Goal: Task Accomplishment & Management: Manage account settings

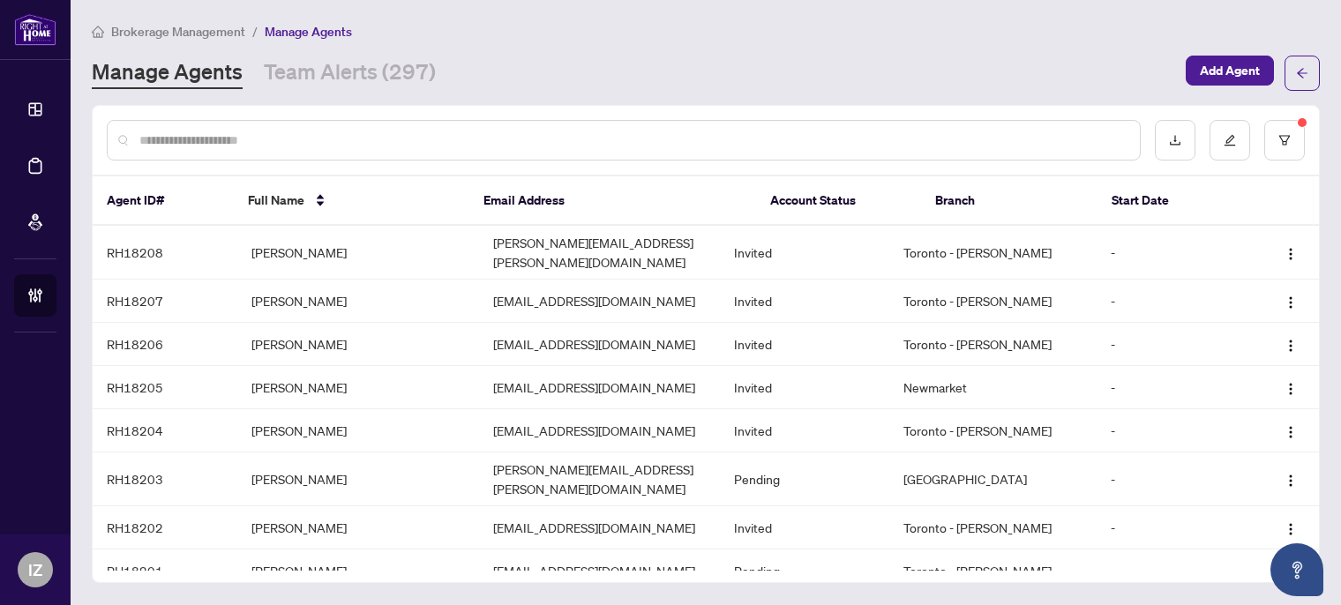
scroll to position [374, 0]
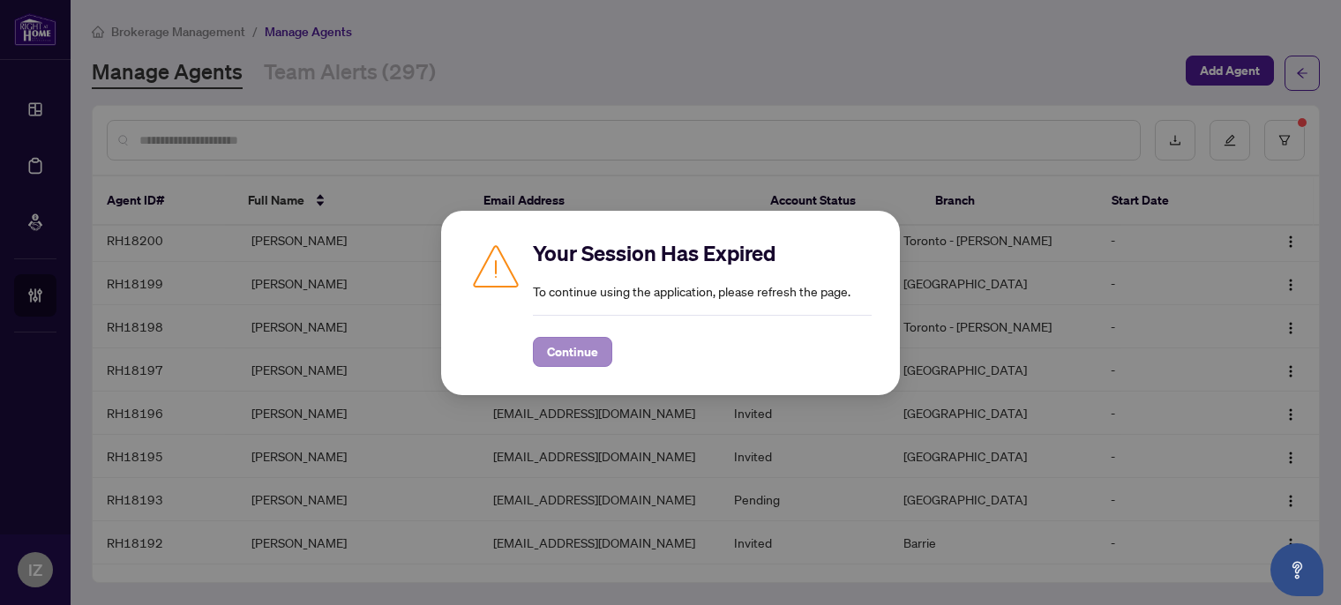
click at [572, 337] on div "Continue" at bounding box center [702, 341] width 339 height 52
click at [557, 349] on span "Continue" at bounding box center [572, 352] width 51 height 28
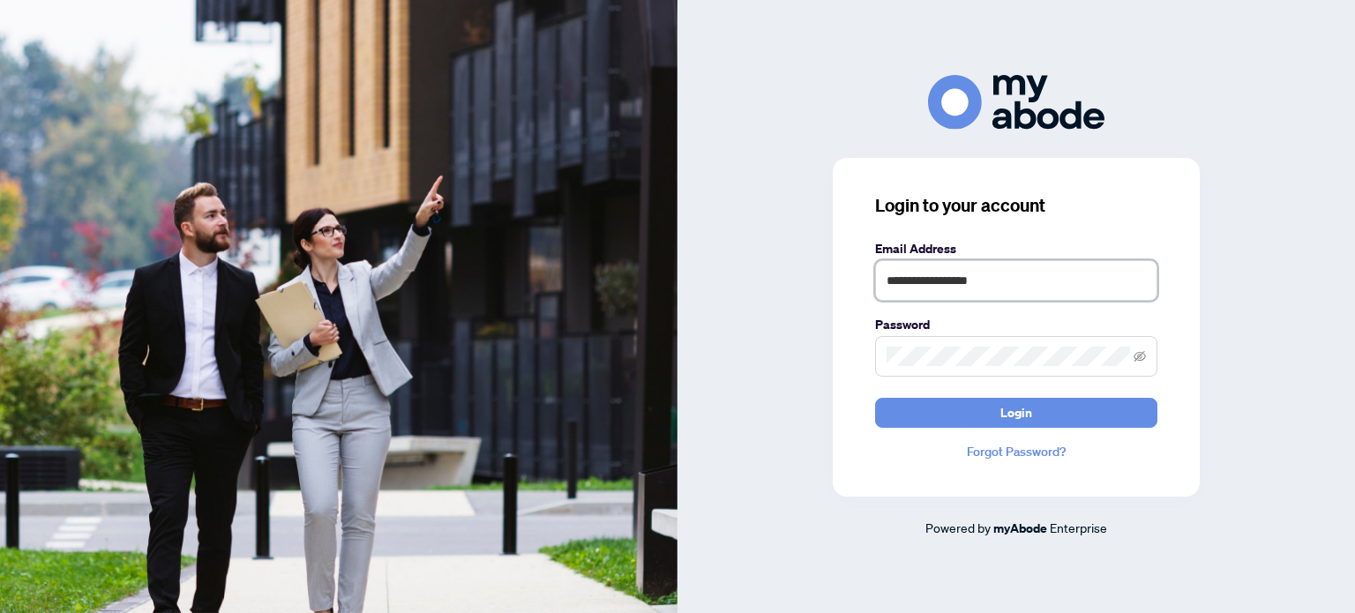
click at [939, 300] on input "**********" at bounding box center [1016, 280] width 282 height 41
type input "**********"
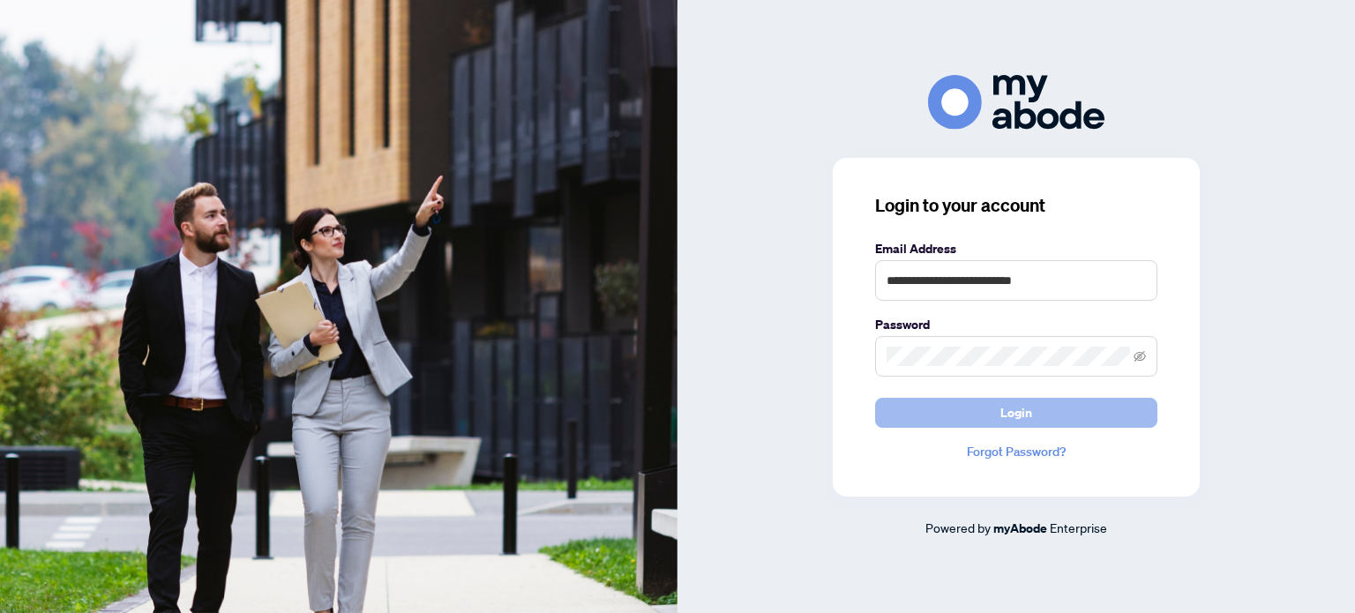
click at [942, 409] on button "Login" at bounding box center [1016, 413] width 282 height 30
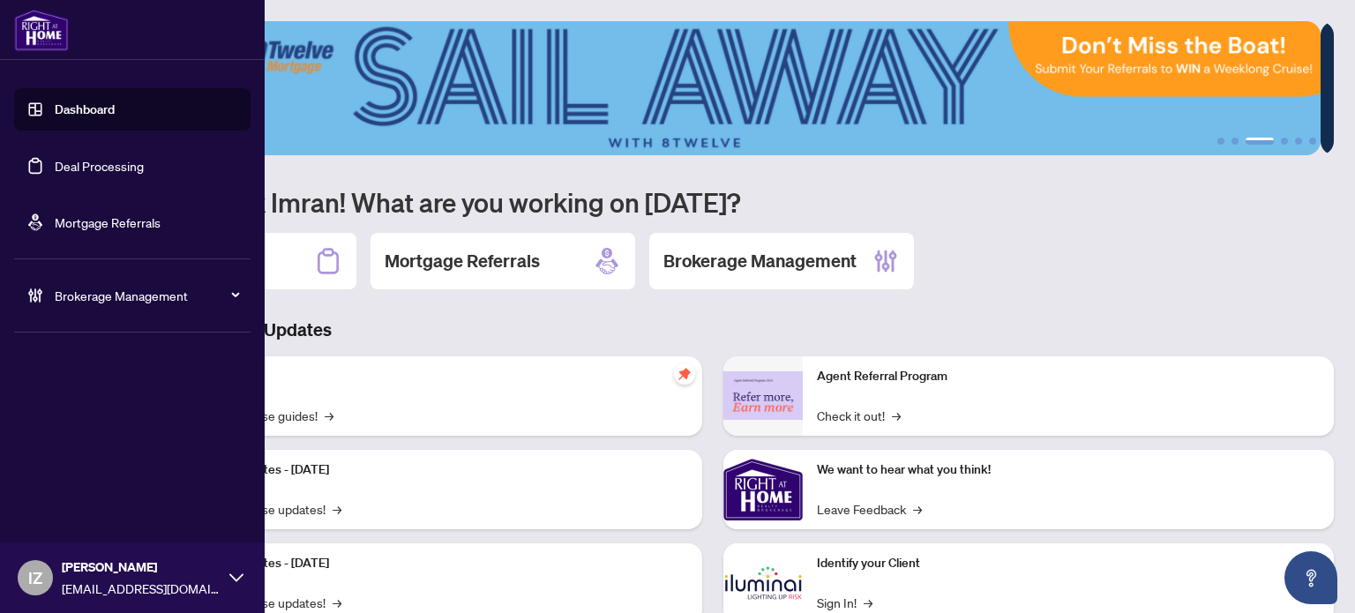
click at [69, 169] on link "Deal Processing" at bounding box center [99, 166] width 89 height 16
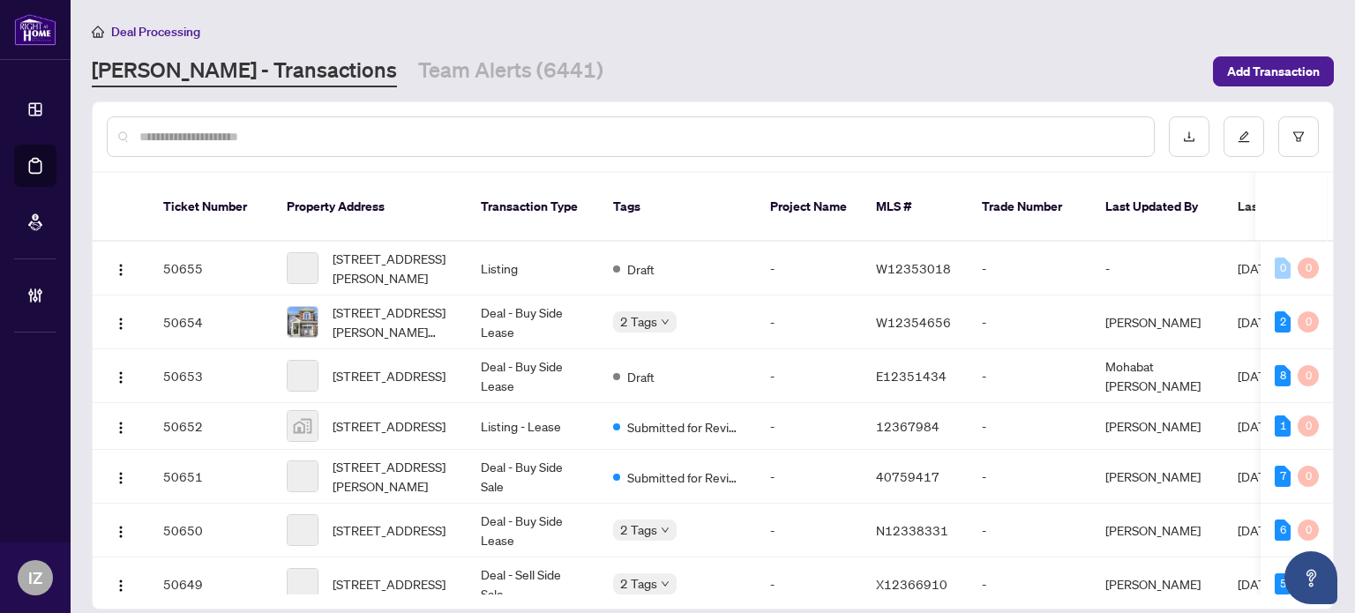
click at [458, 122] on div at bounding box center [631, 136] width 1048 height 41
click at [451, 133] on input "text" at bounding box center [639, 136] width 1000 height 19
type input "*"
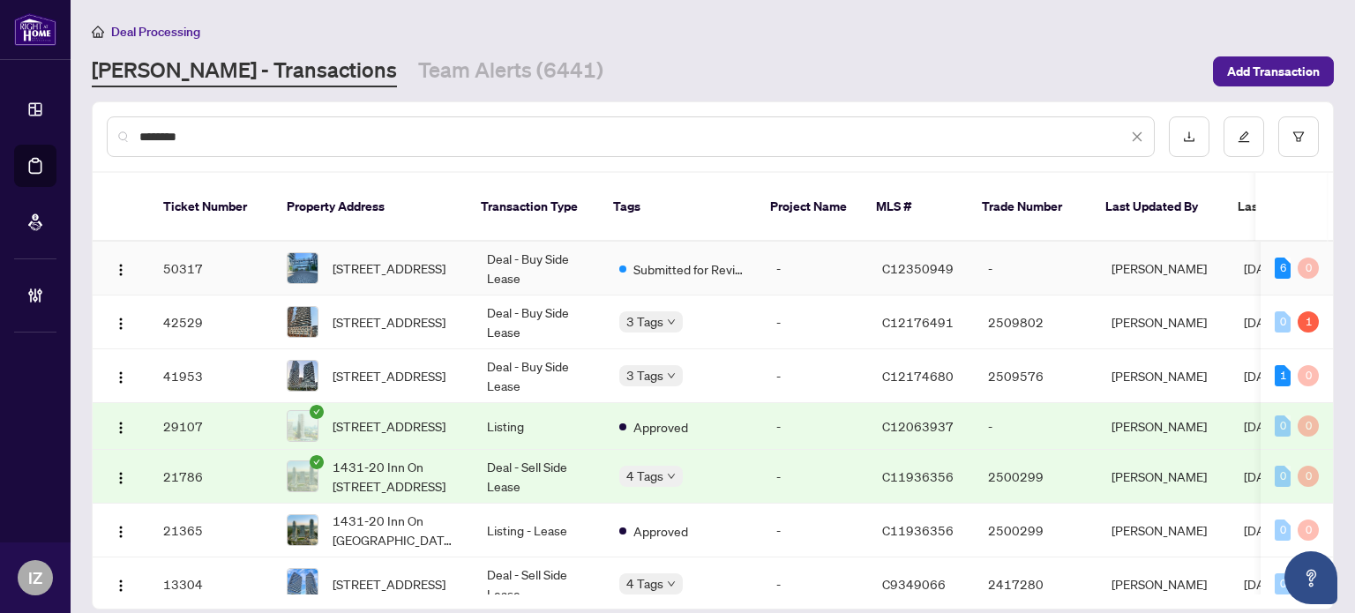
type input "********"
click at [592, 255] on td "Deal - Buy Side Lease" at bounding box center [539, 269] width 132 height 54
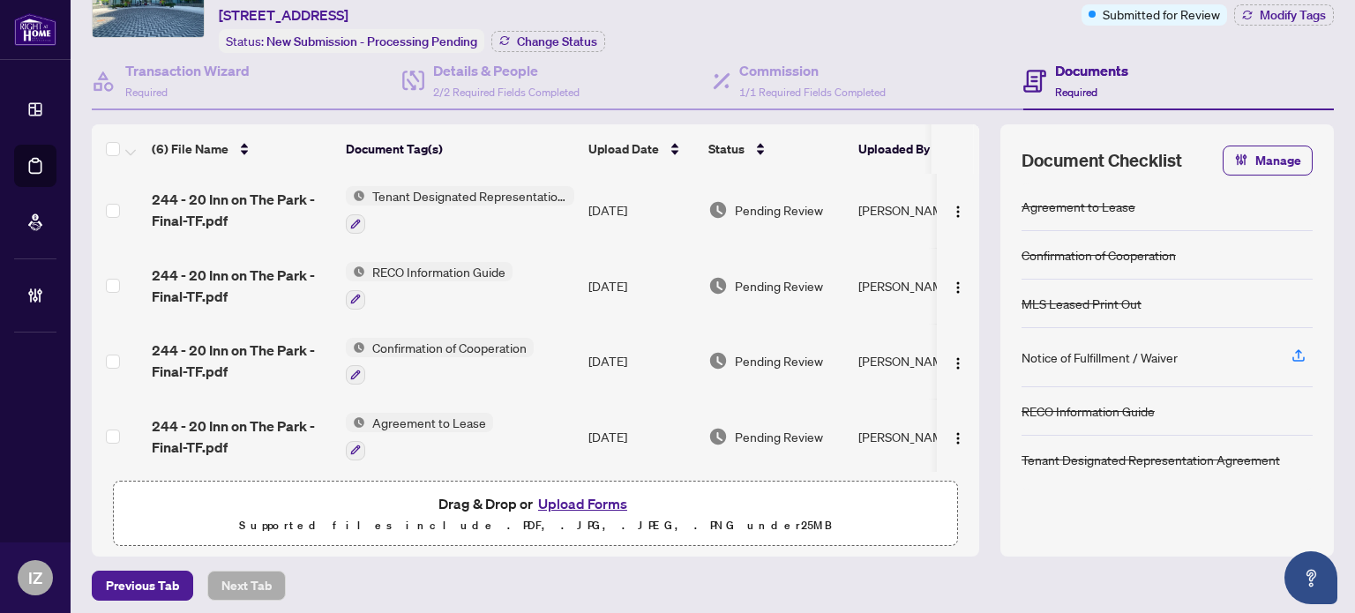
scroll to position [106, 0]
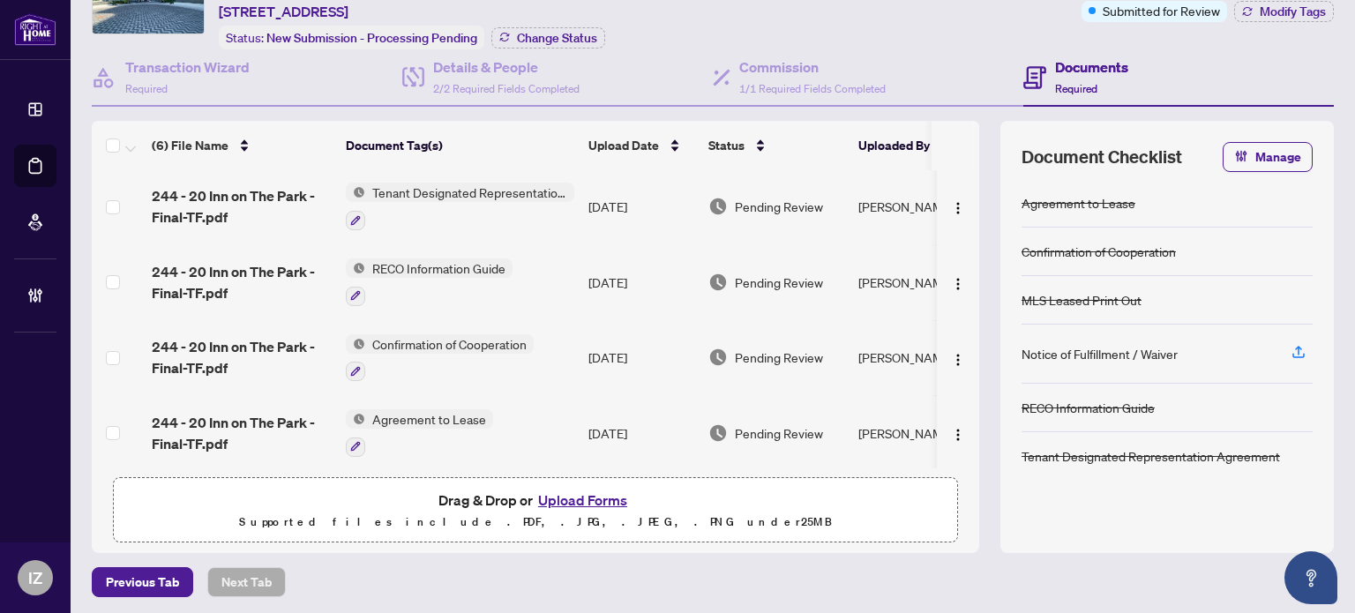
click at [460, 412] on span "Agreement to Lease" at bounding box center [429, 418] width 128 height 19
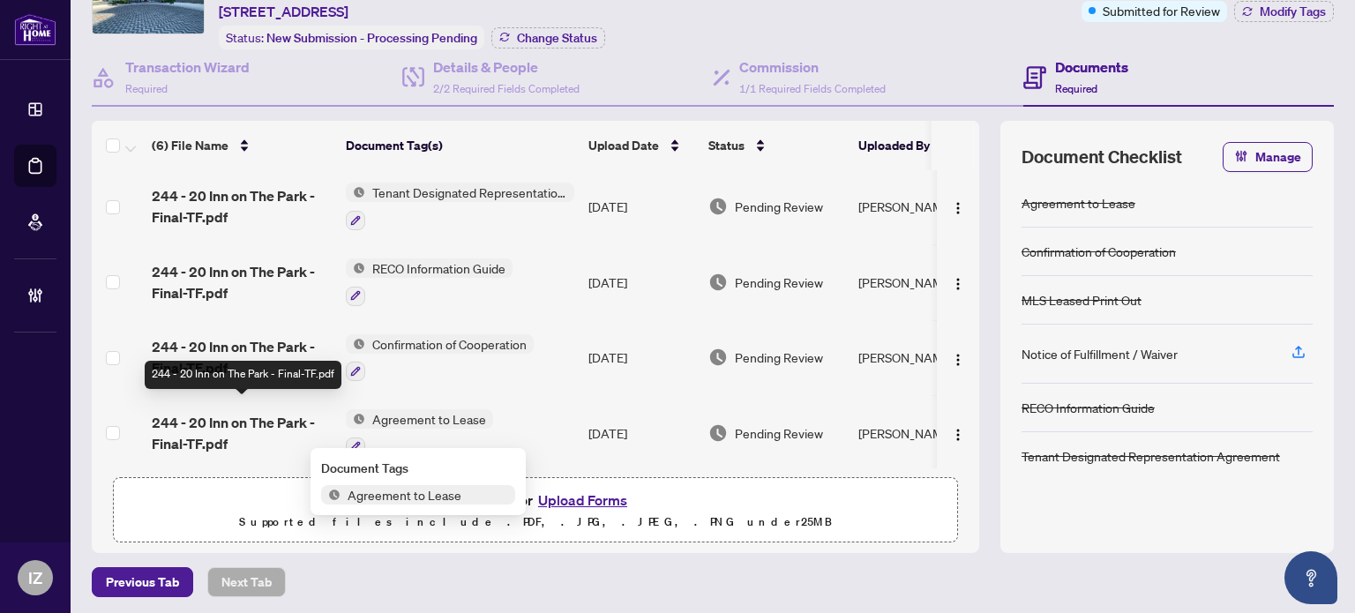
click at [202, 423] on span "244 - 20 Inn on The Park - Final-TF.pdf" at bounding box center [242, 433] width 180 height 42
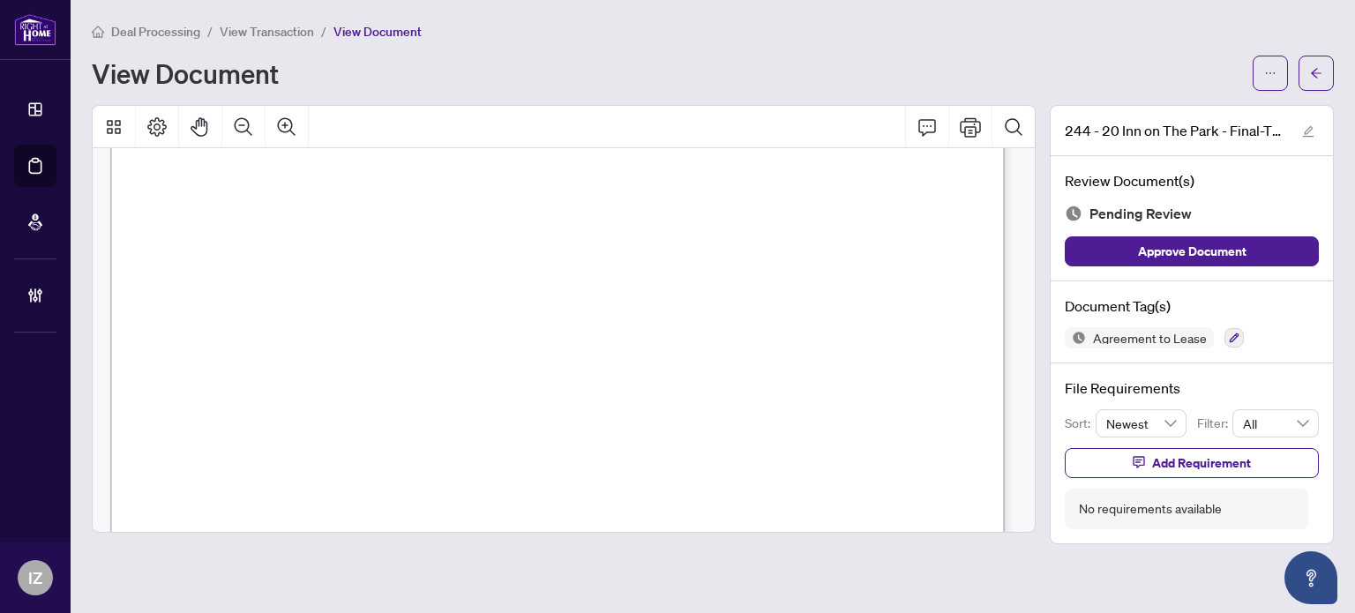
scroll to position [441, 0]
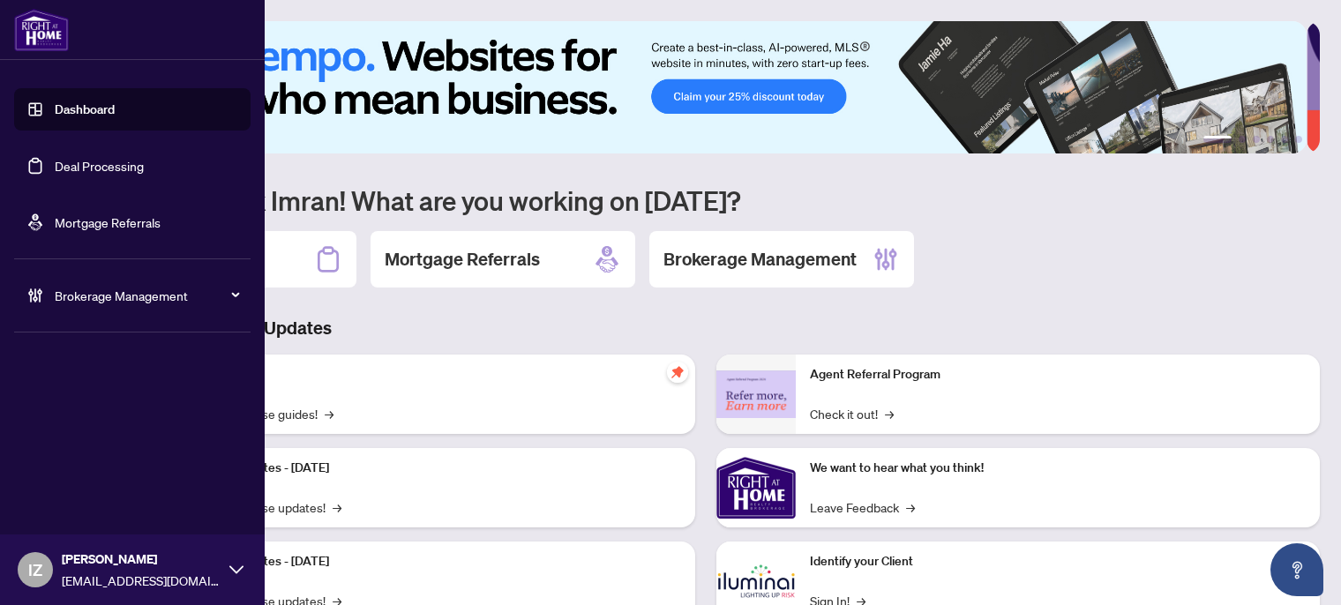
click at [168, 282] on div "Brokerage Management" at bounding box center [132, 295] width 236 height 42
click at [100, 415] on link "Manage Agents" at bounding box center [80, 423] width 87 height 16
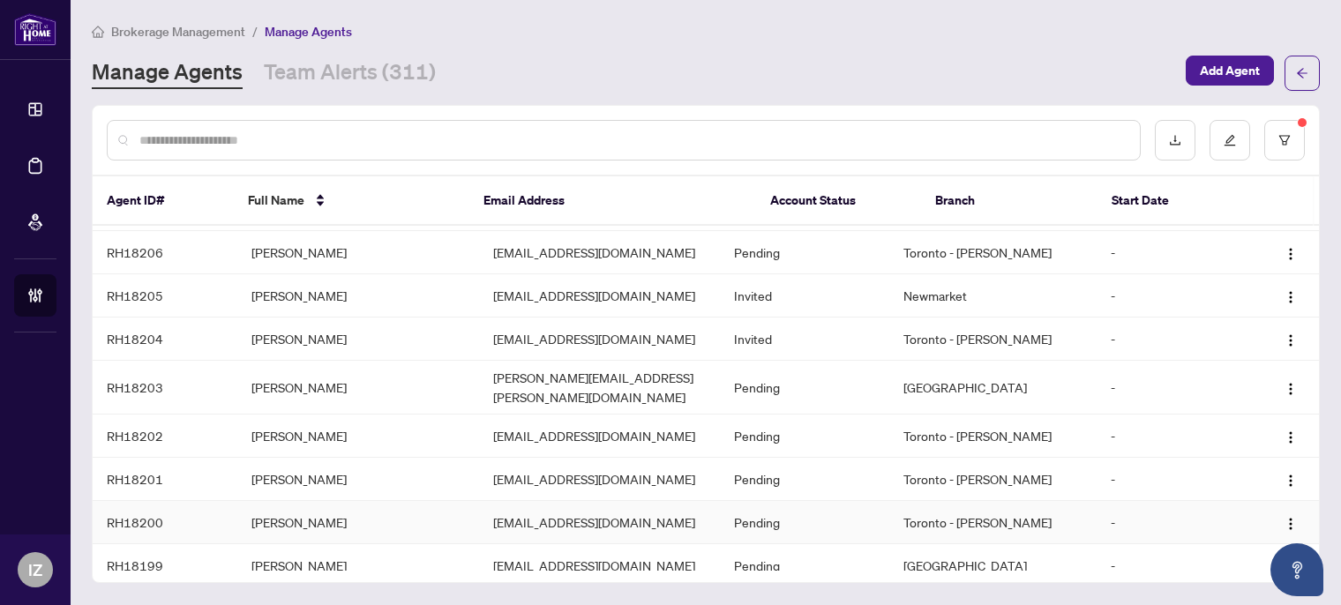
scroll to position [88, 0]
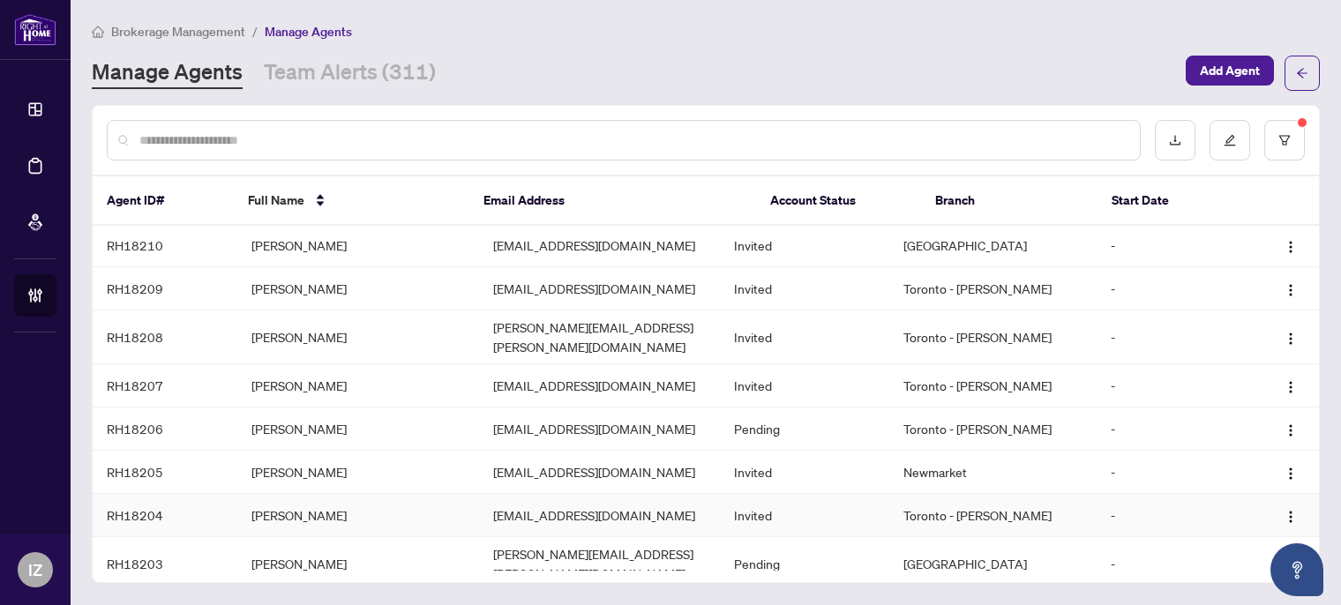
click at [479, 494] on td "realtorshahzilkhan@gmail.com" at bounding box center [600, 515] width 242 height 43
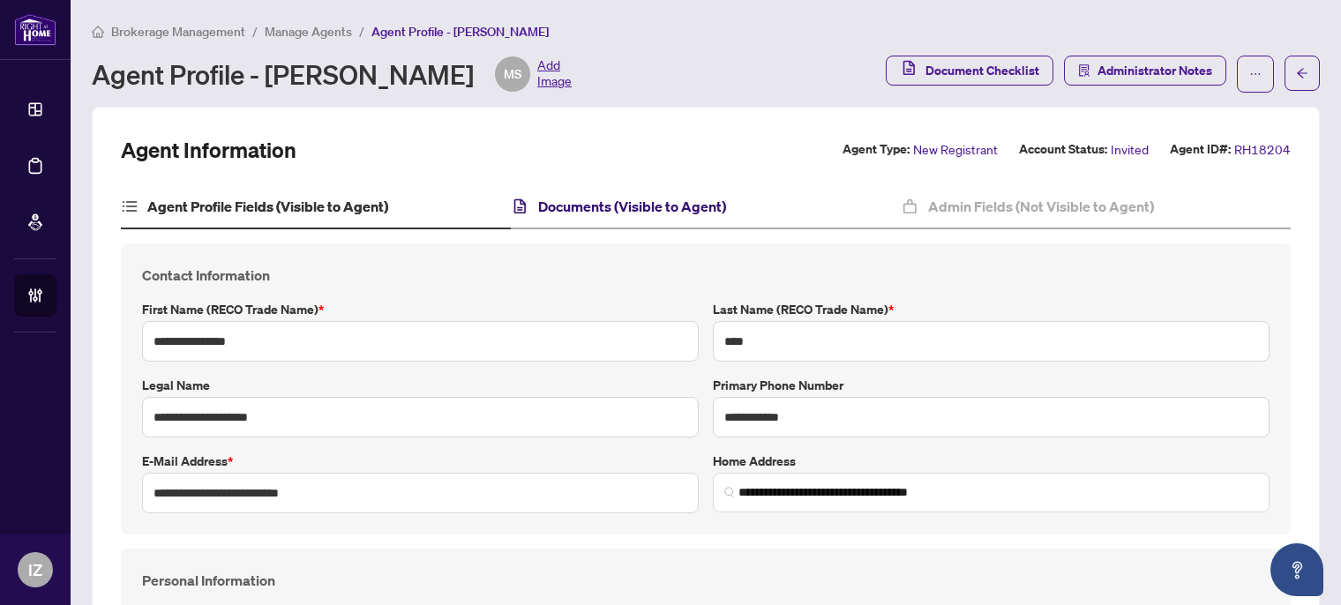
type input "**********"
click at [595, 211] on h4 "Documents (Visible to Agent)" at bounding box center [632, 206] width 188 height 21
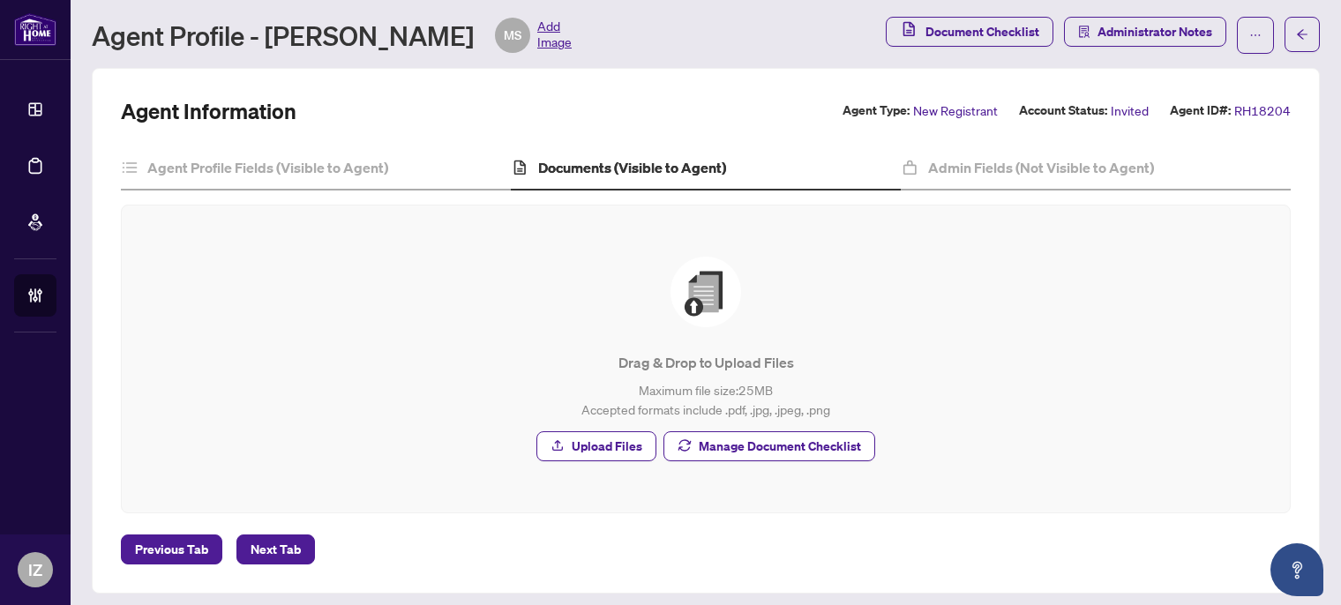
scroll to position [46, 0]
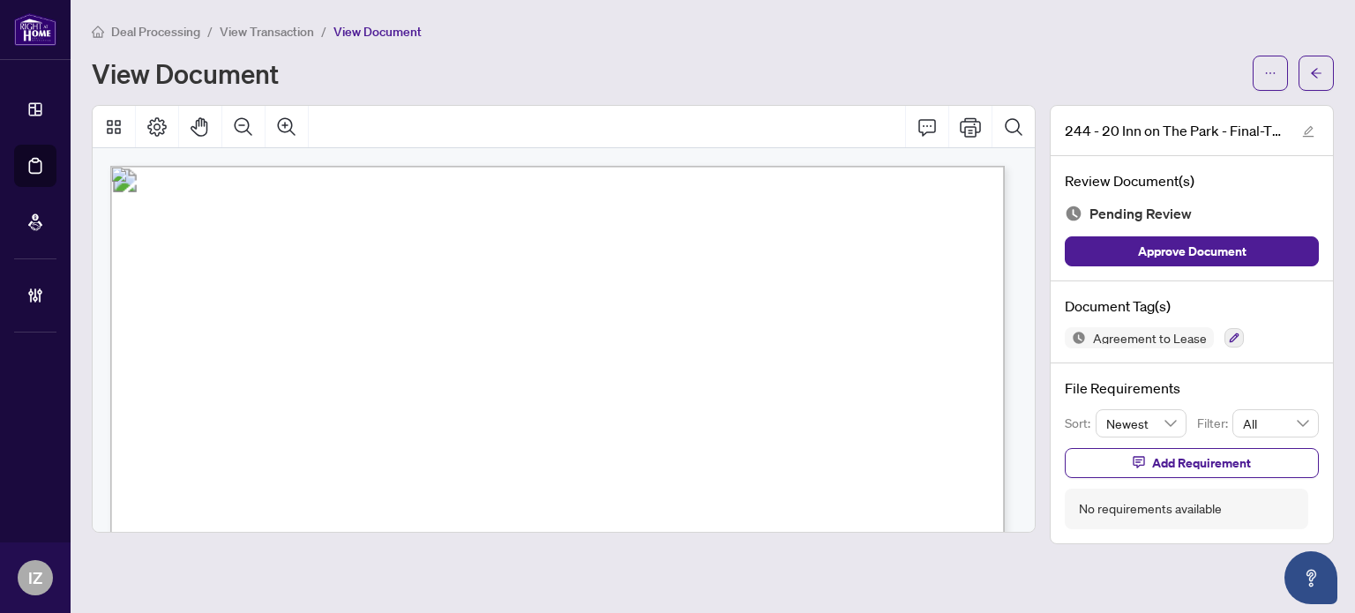
scroll to position [441, 0]
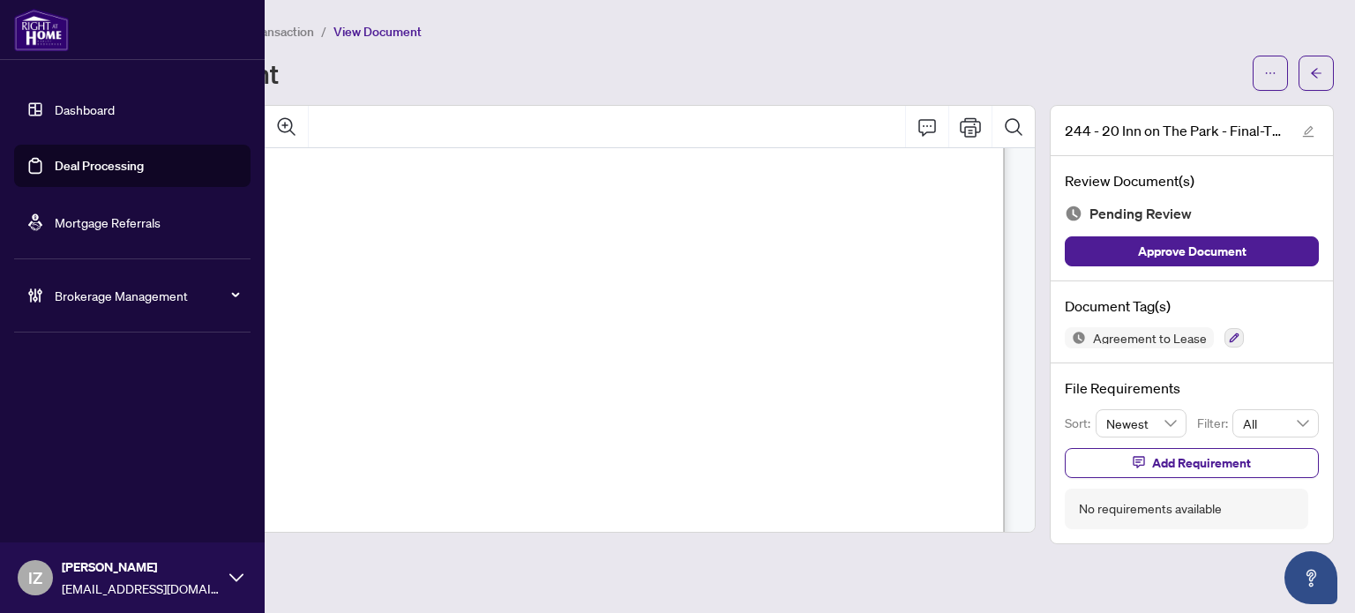
click at [67, 138] on ul "Dashboard Deal Processing Mortgage Referrals" at bounding box center [132, 165] width 236 height 155
click at [61, 168] on link "Deal Processing" at bounding box center [99, 166] width 89 height 16
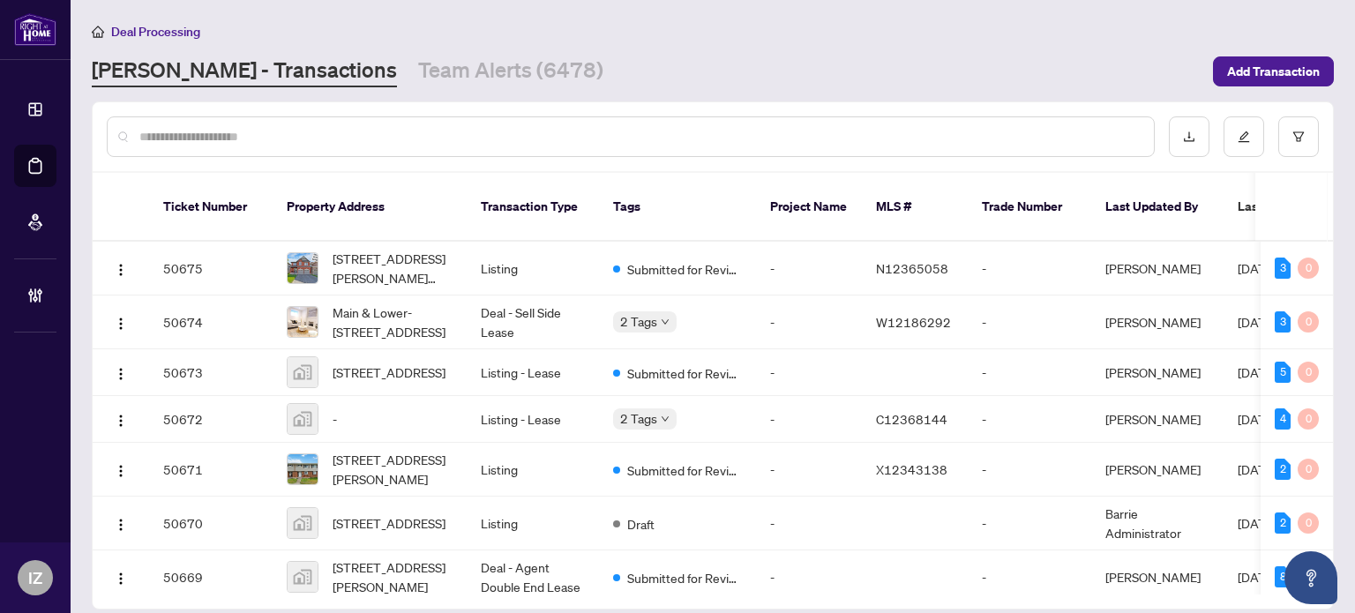
click at [842, 147] on div at bounding box center [631, 136] width 1048 height 41
click at [827, 122] on div at bounding box center [631, 136] width 1048 height 41
click at [824, 123] on div at bounding box center [631, 136] width 1048 height 41
click at [823, 130] on input "text" at bounding box center [639, 136] width 1000 height 19
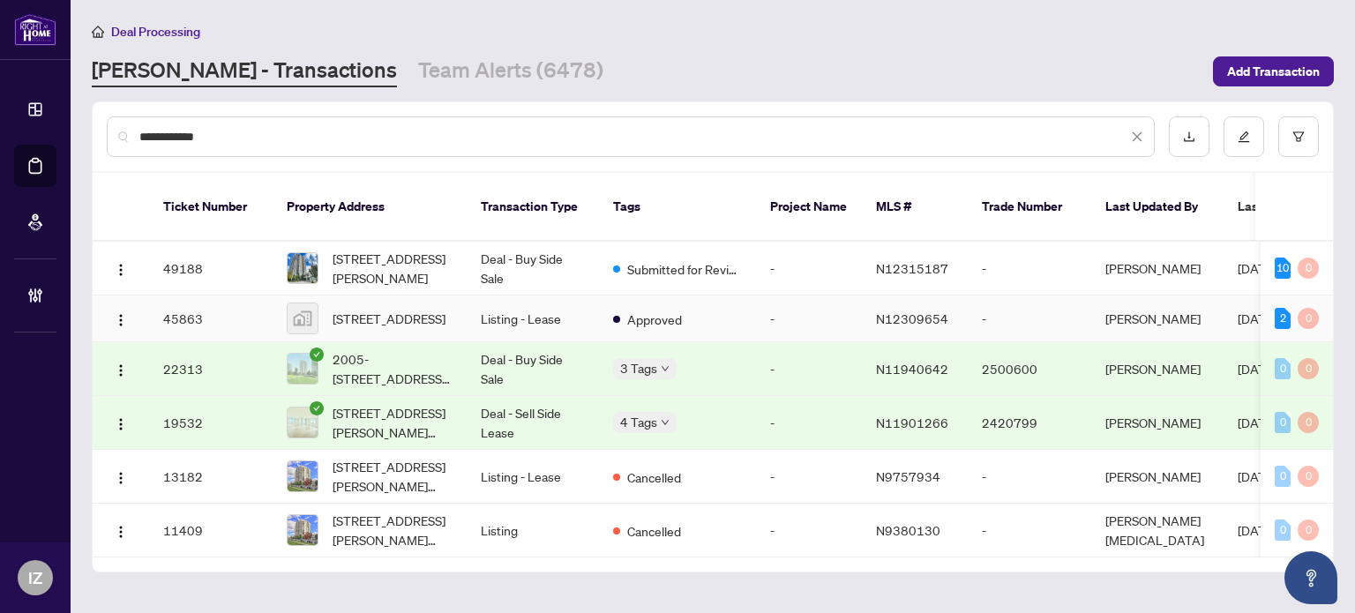
type input "**********"
click at [542, 303] on td "Listing - Lease" at bounding box center [533, 319] width 132 height 47
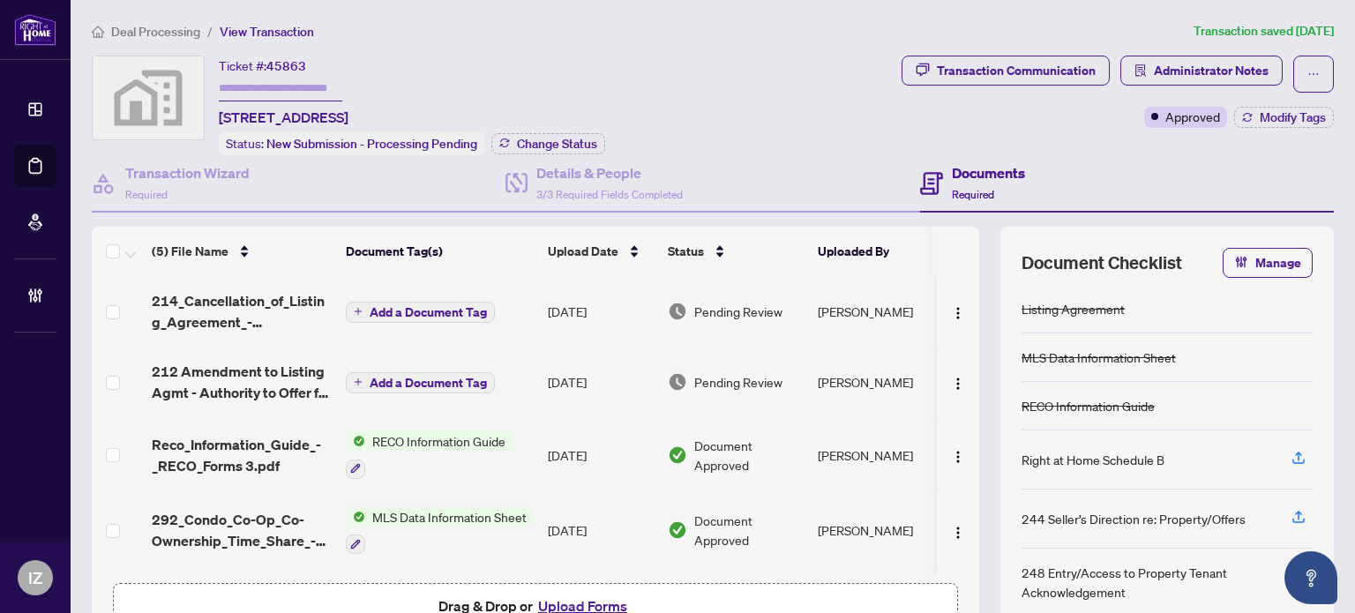
drag, startPoint x: 565, startPoint y: 104, endPoint x: 215, endPoint y: 71, distance: 350.8
click at [215, 71] on div "Ticket #: 45863 [STREET_ADDRESS] Status: New Submission - Processing Pending Ch…" at bounding box center [493, 106] width 803 height 100
copy div "Ticket #: 45863 [STREET_ADDRESS]"
click at [951, 306] on img "button" at bounding box center [958, 313] width 14 height 14
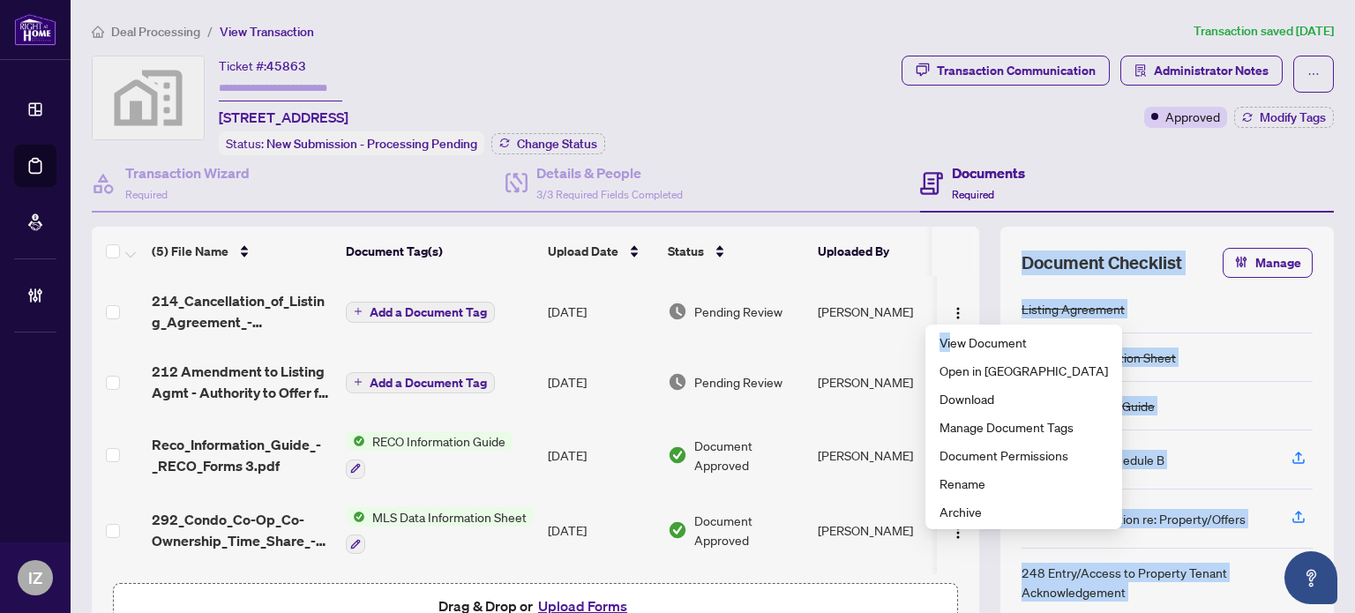
drag, startPoint x: 958, startPoint y: 341, endPoint x: 999, endPoint y: 253, distance: 97.1
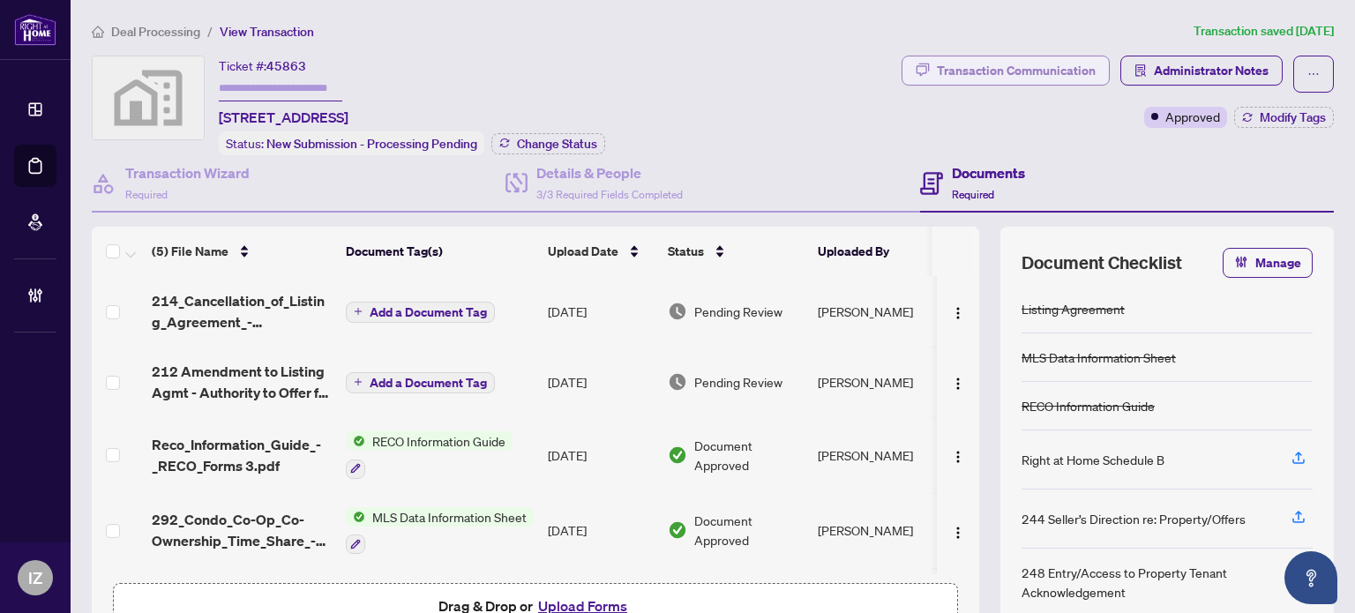
drag, startPoint x: 999, startPoint y: 253, endPoint x: 1003, endPoint y: 55, distance: 198.5
click at [1003, 56] on span "Transaction Communication" at bounding box center [1005, 74] width 208 height 37
click at [995, 72] on div "Transaction Communication" at bounding box center [1016, 70] width 159 height 28
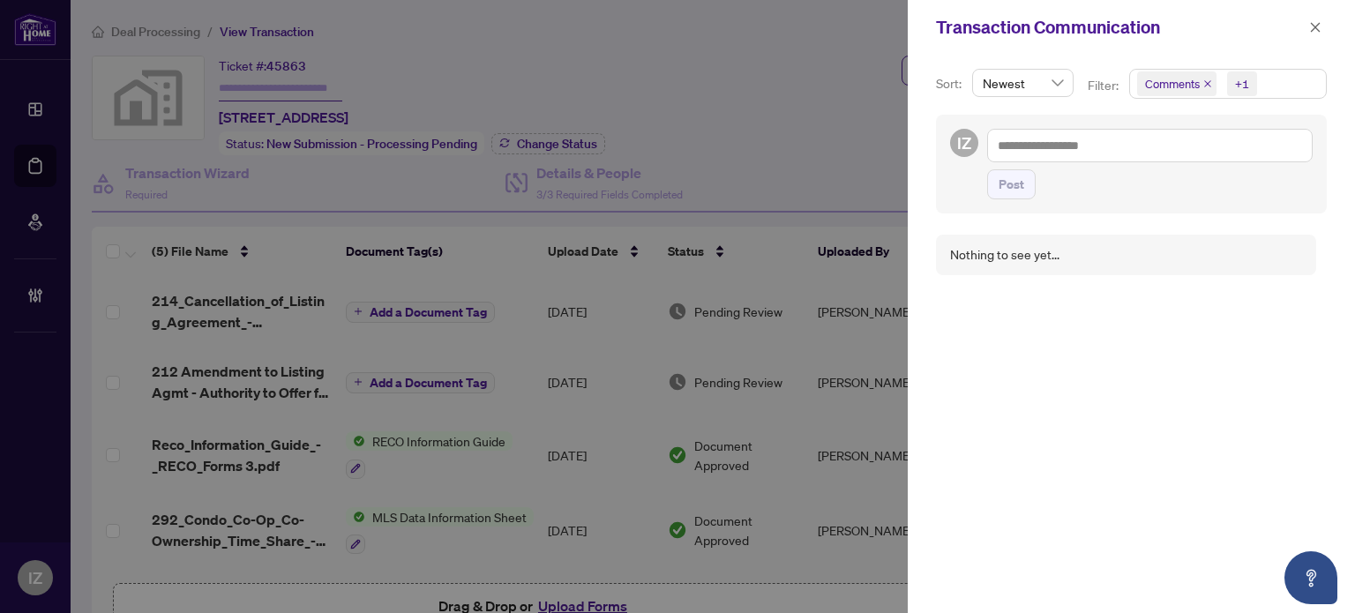
click at [1246, 86] on div "+1" at bounding box center [1242, 84] width 14 height 18
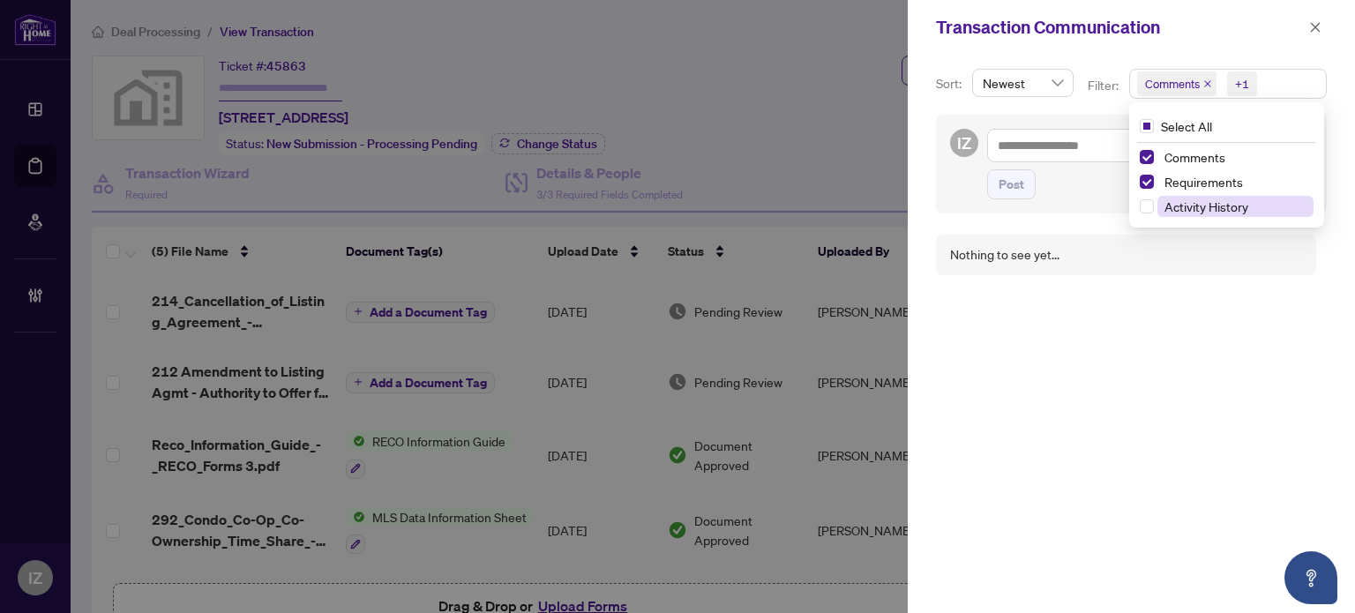
click at [1164, 213] on span "Activity History" at bounding box center [1206, 206] width 84 height 16
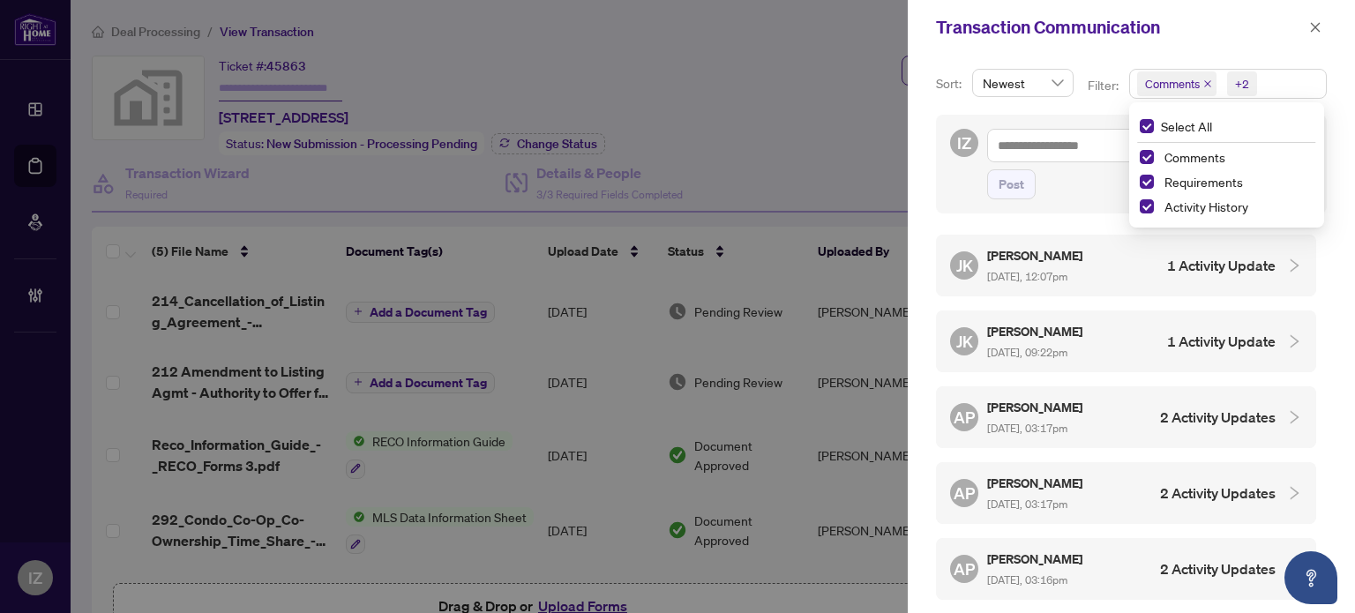
click at [1232, 264] on h4 "1 Activity Update" at bounding box center [1221, 265] width 108 height 21
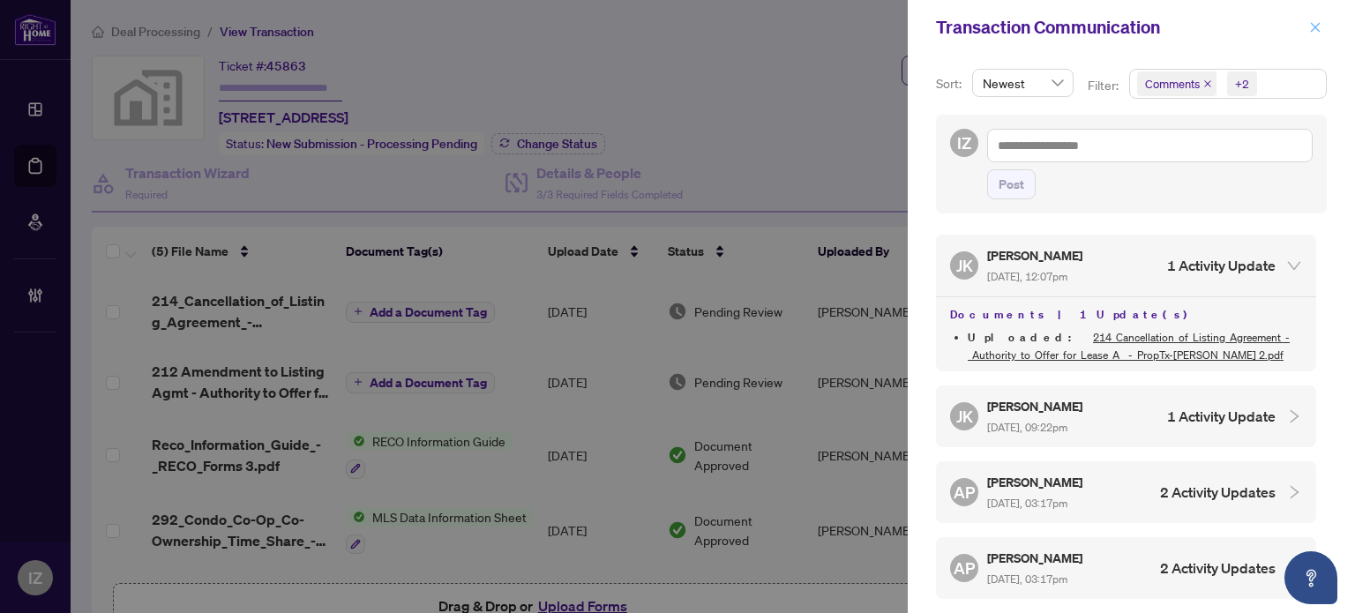
click at [1320, 30] on icon "close" at bounding box center [1315, 27] width 12 height 12
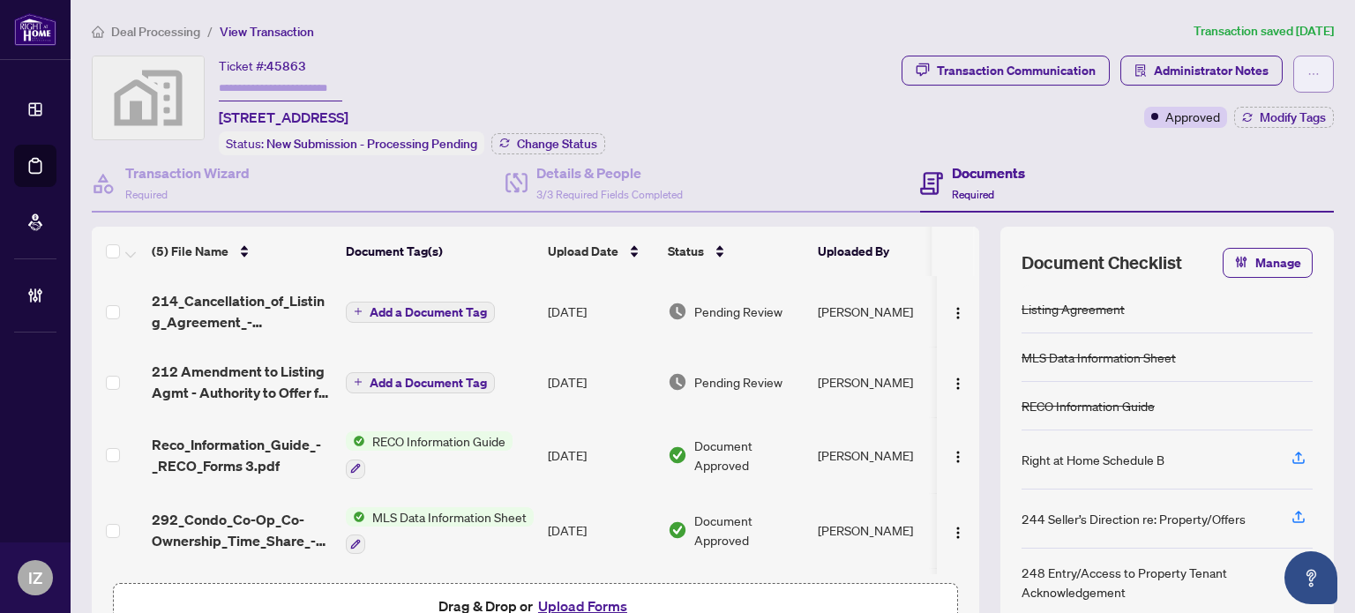
click at [1293, 73] on button "button" at bounding box center [1313, 74] width 41 height 37
drag, startPoint x: 1077, startPoint y: 135, endPoint x: 1154, endPoint y: 64, distance: 104.9
click at [1077, 136] on div "Transaction Communication Administrator Notes Approved Modify Tags" at bounding box center [1117, 106] width 439 height 100
click at [1168, 59] on span "Administrator Notes" at bounding box center [1211, 70] width 115 height 28
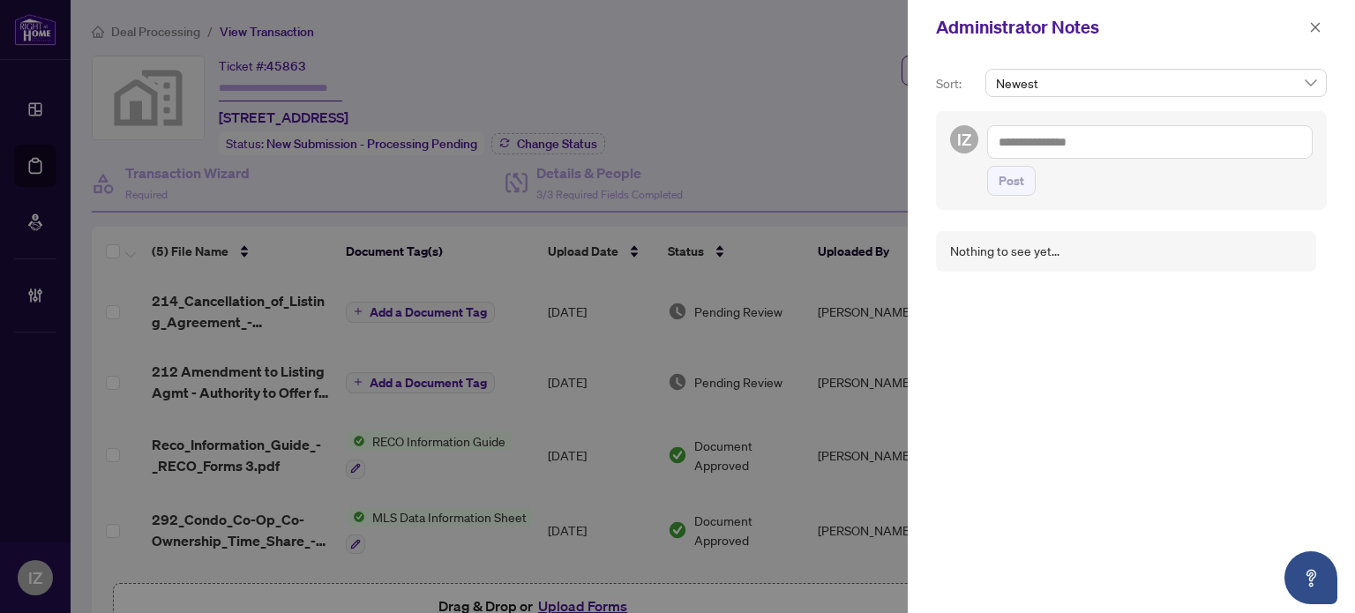
drag, startPoint x: 1323, startPoint y: 21, endPoint x: 1313, endPoint y: 21, distance: 10.6
click at [1323, 21] on button "button" at bounding box center [1315, 27] width 23 height 21
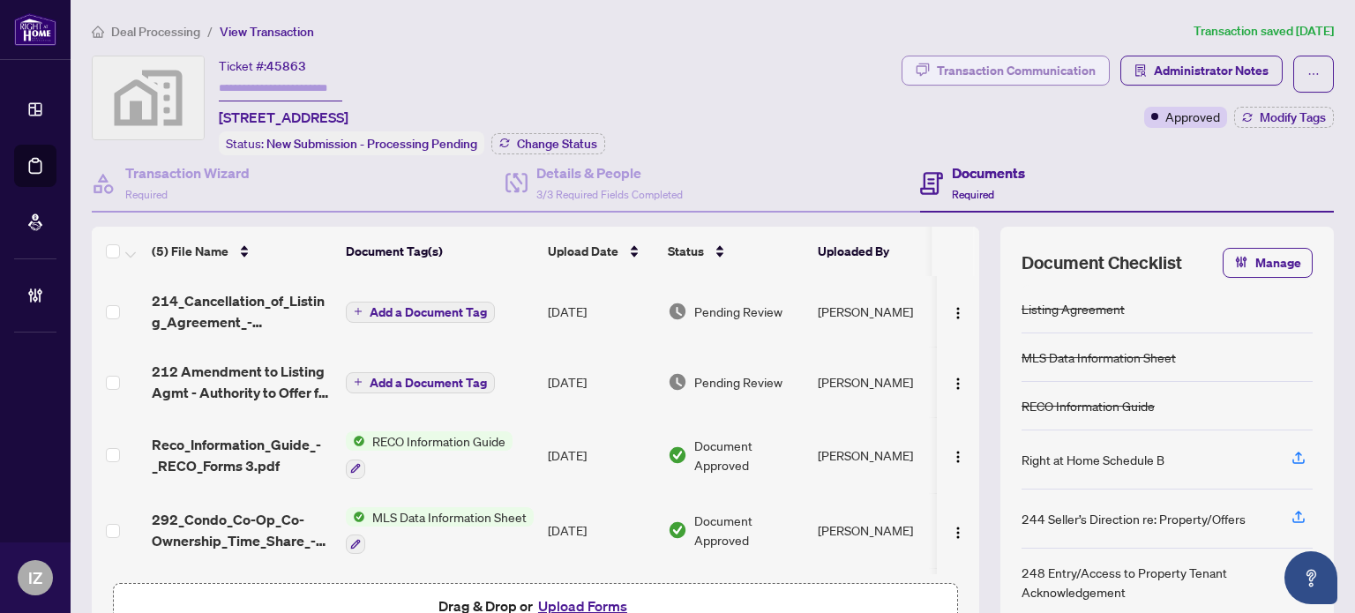
click at [997, 64] on div "Transaction Communication" at bounding box center [1016, 70] width 159 height 28
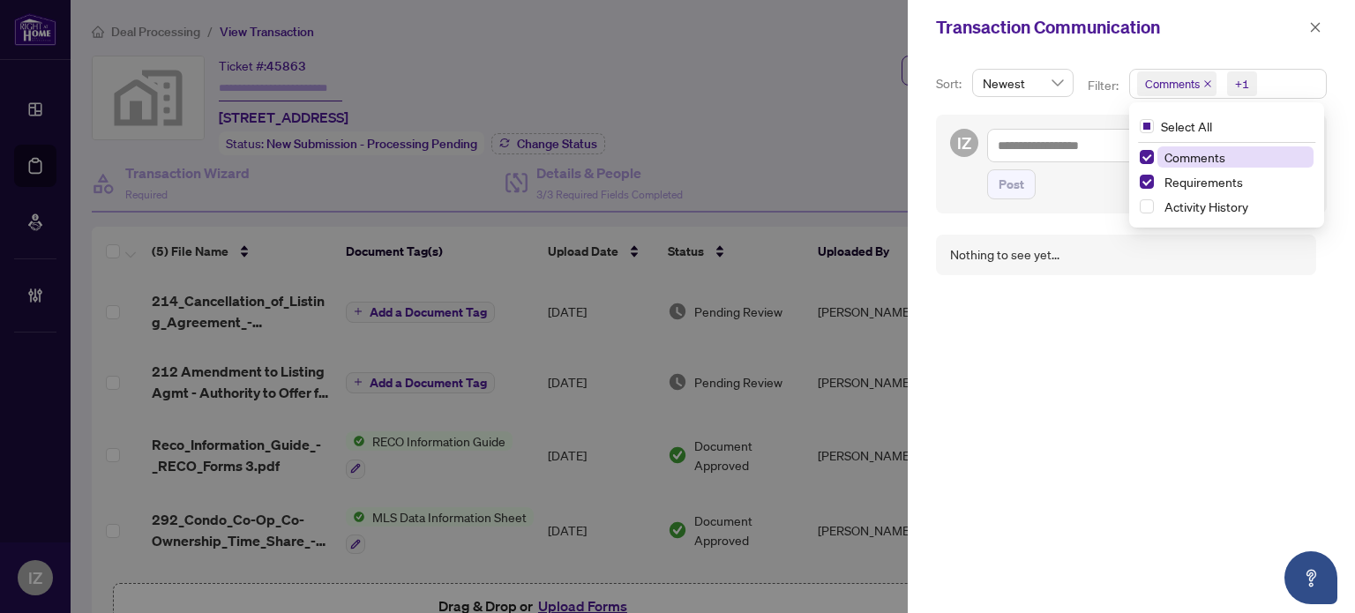
click at [1235, 90] on div "+1" at bounding box center [1242, 84] width 14 height 18
click at [1190, 212] on span "Activity History" at bounding box center [1206, 206] width 84 height 16
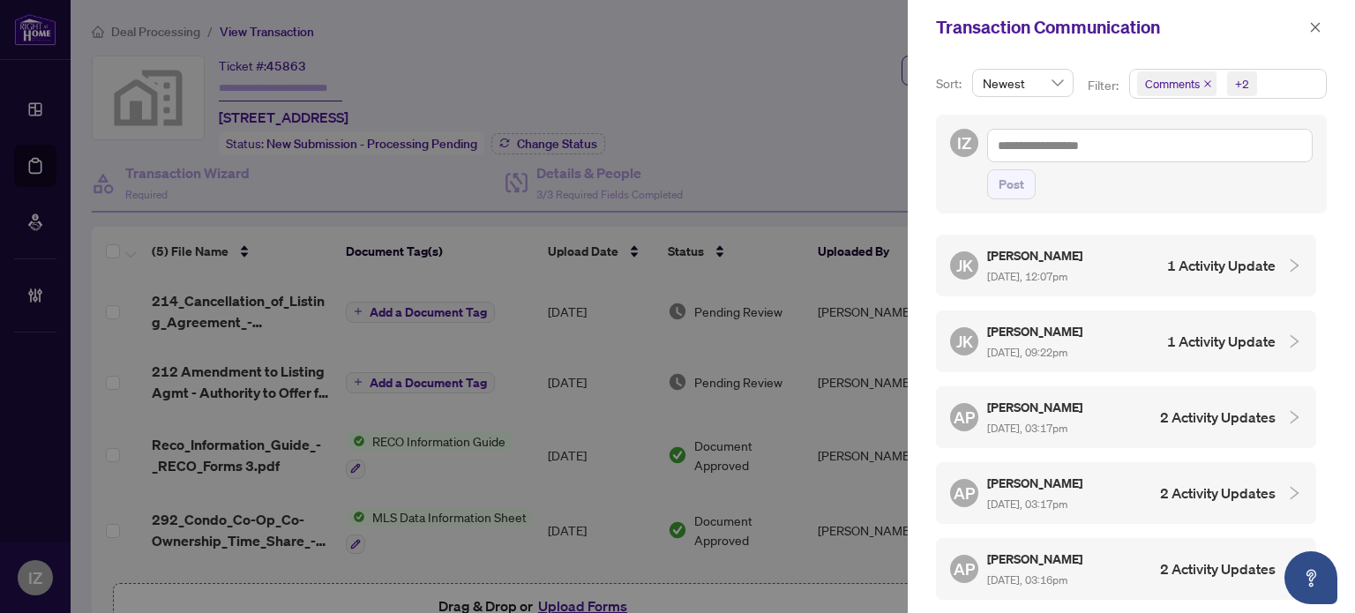
click at [1286, 270] on icon "collapsed" at bounding box center [1294, 266] width 16 height 16
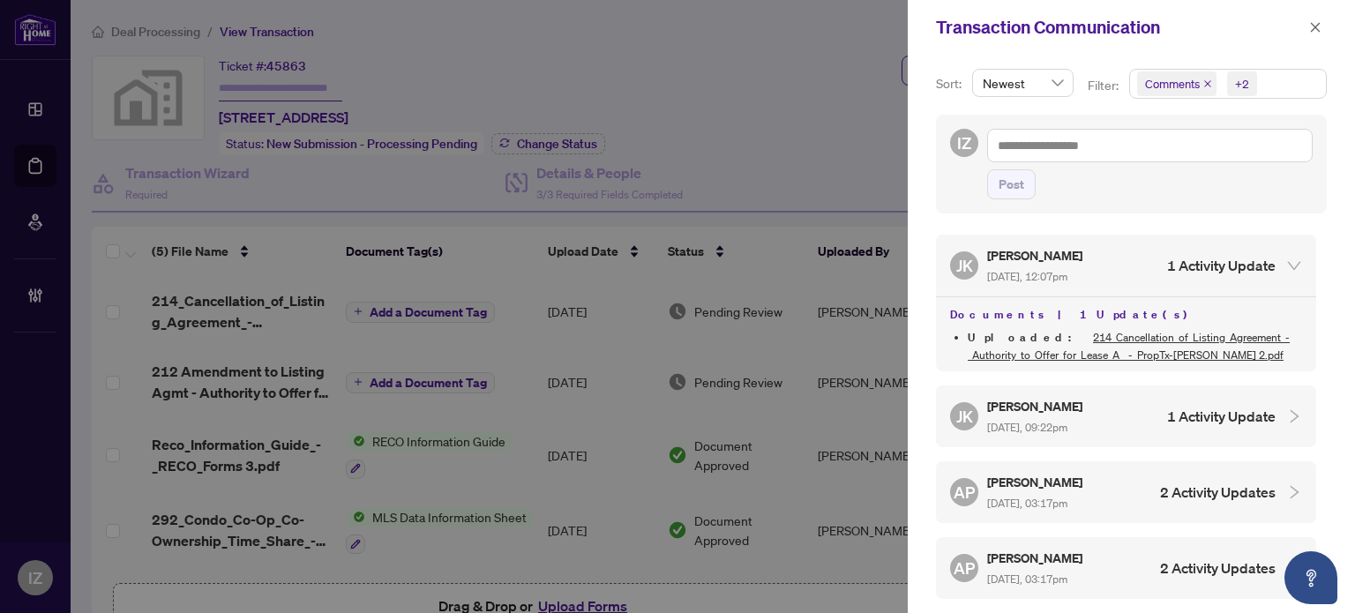
click at [1277, 423] on div "[PERSON_NAME] [PERSON_NAME] [DATE], 09:22pm 1 Activity Update" at bounding box center [1126, 416] width 380 height 62
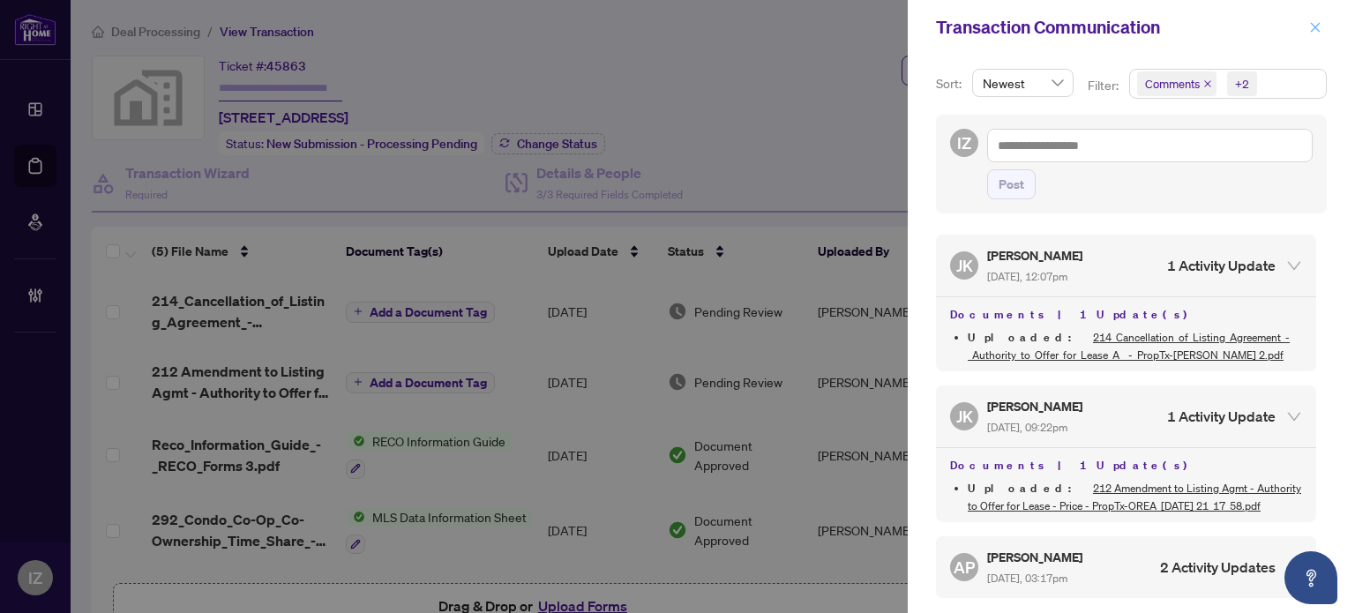
click at [1302, 26] on div "Transaction Communication" at bounding box center [1120, 27] width 368 height 26
click at [1305, 26] on button "button" at bounding box center [1315, 27] width 23 height 21
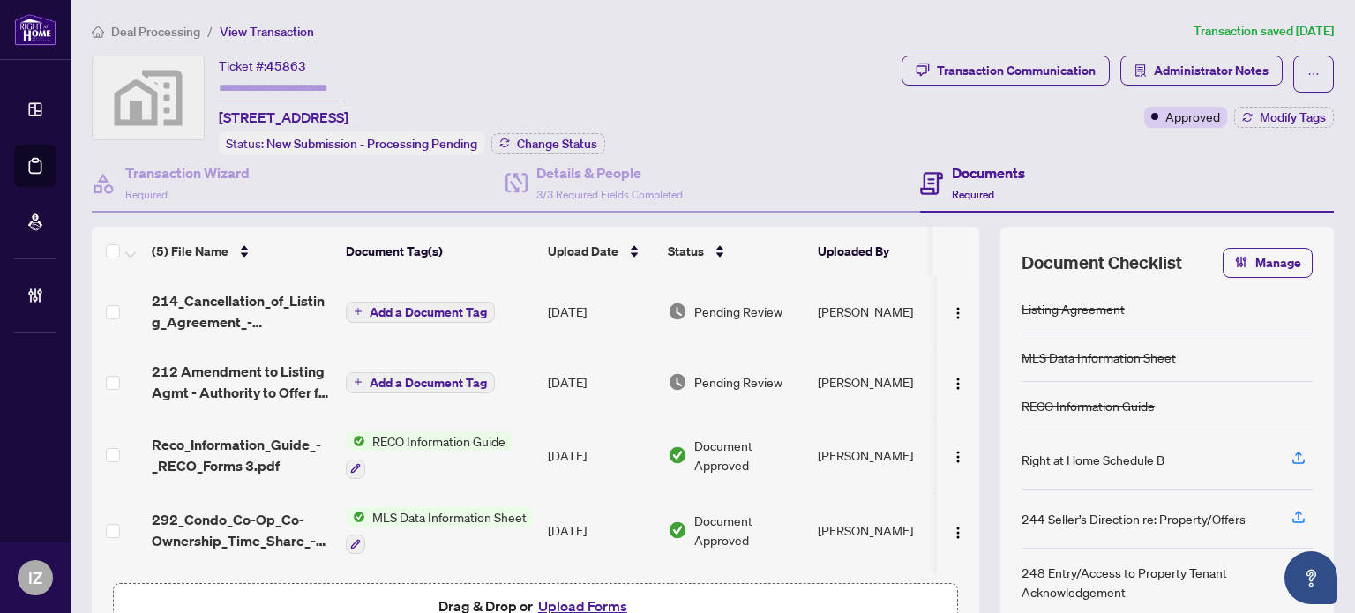
click at [1167, 117] on span "Approved" at bounding box center [1192, 116] width 55 height 19
click at [1298, 124] on button "Modify Tags" at bounding box center [1284, 117] width 100 height 21
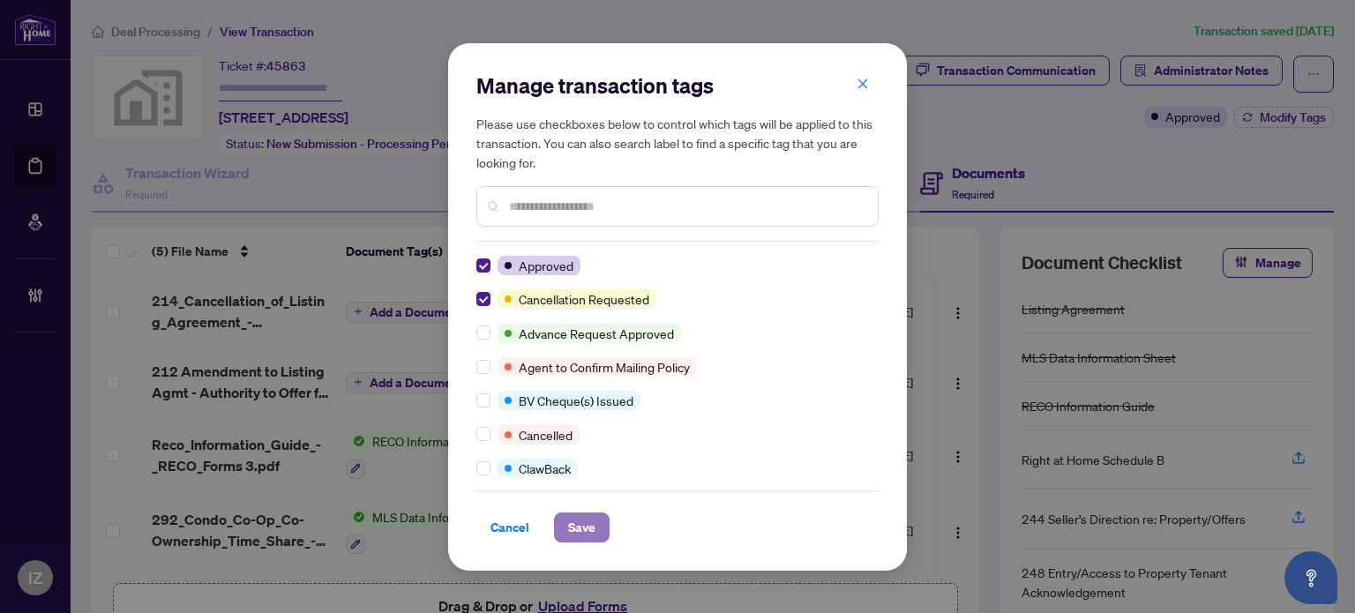
click at [586, 518] on span "Save" at bounding box center [581, 527] width 27 height 28
